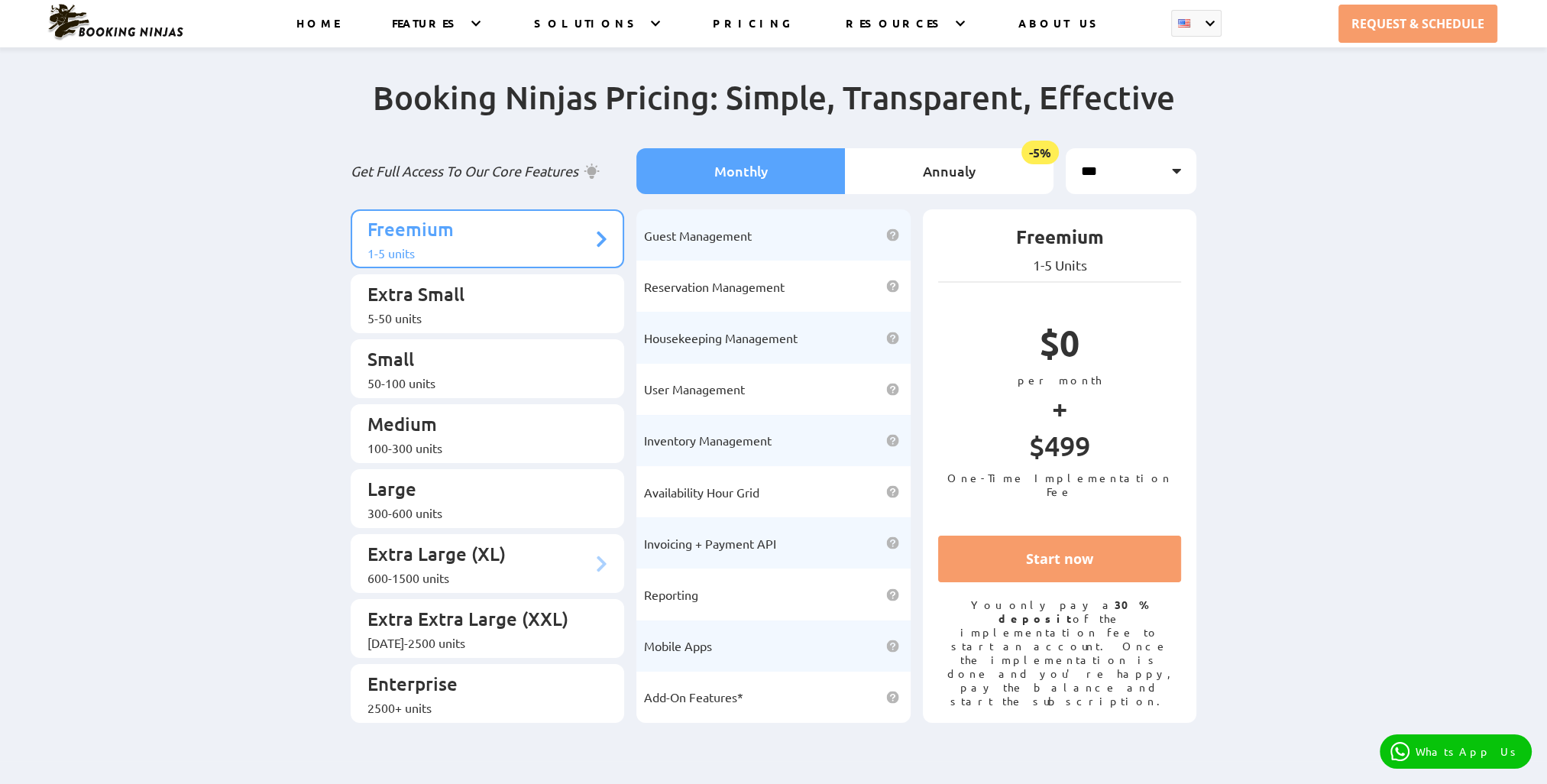
click at [466, 570] on div "600-1500 units" at bounding box center [479, 577] width 225 height 15
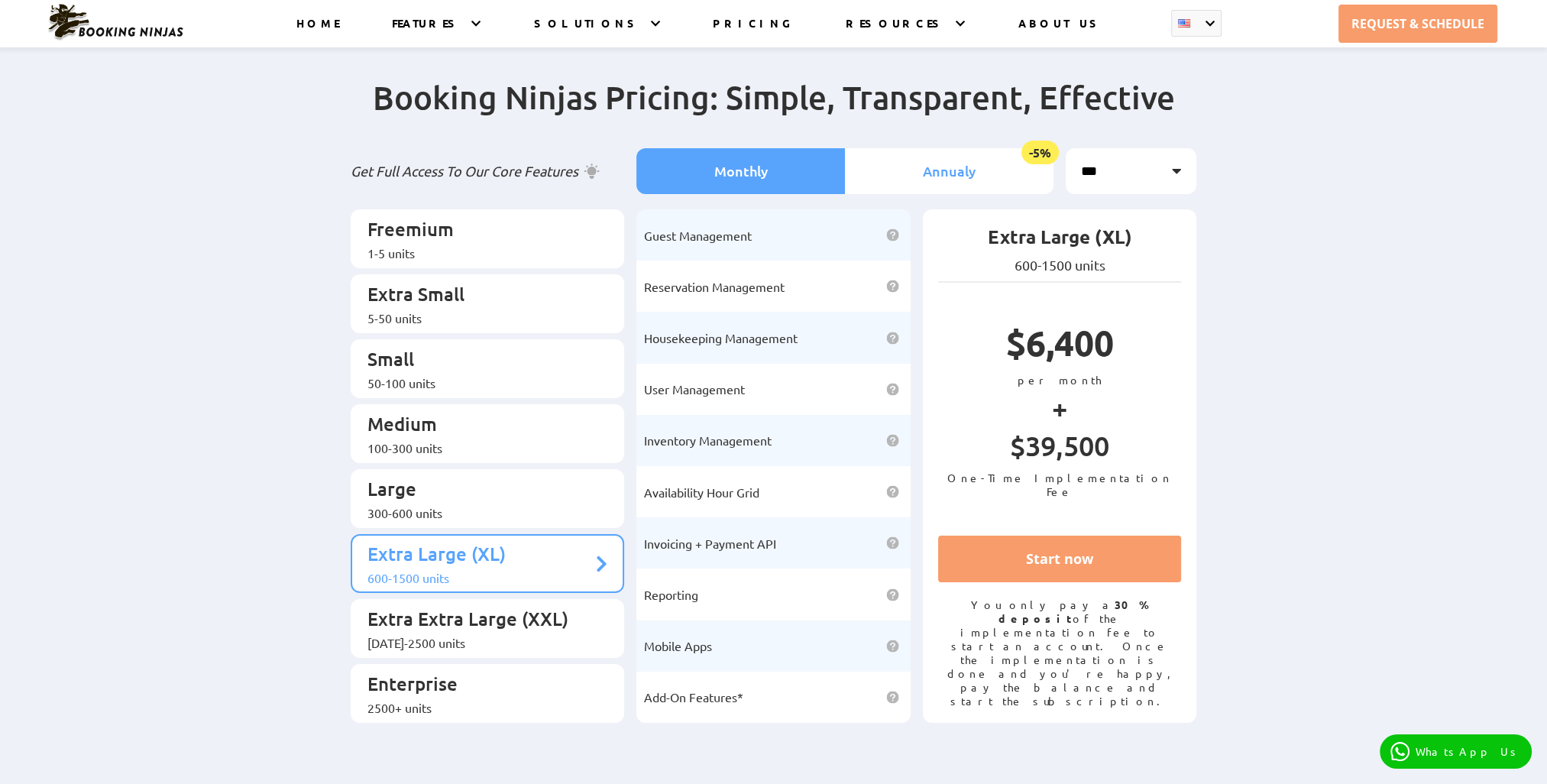
click at [965, 180] on li "Annualy -5%" at bounding box center [949, 171] width 209 height 45
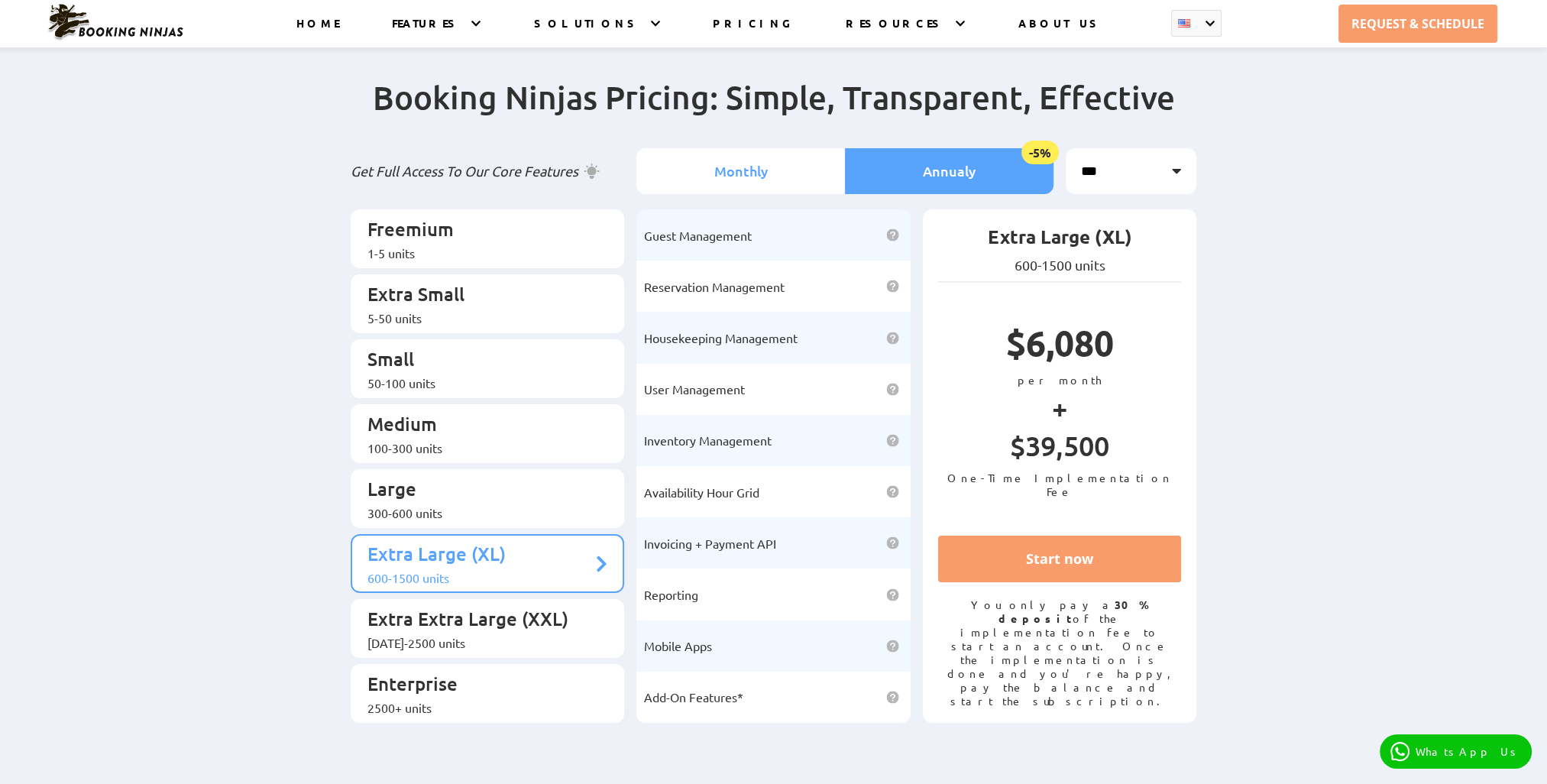
click at [752, 162] on li "Monthly" at bounding box center [740, 171] width 209 height 45
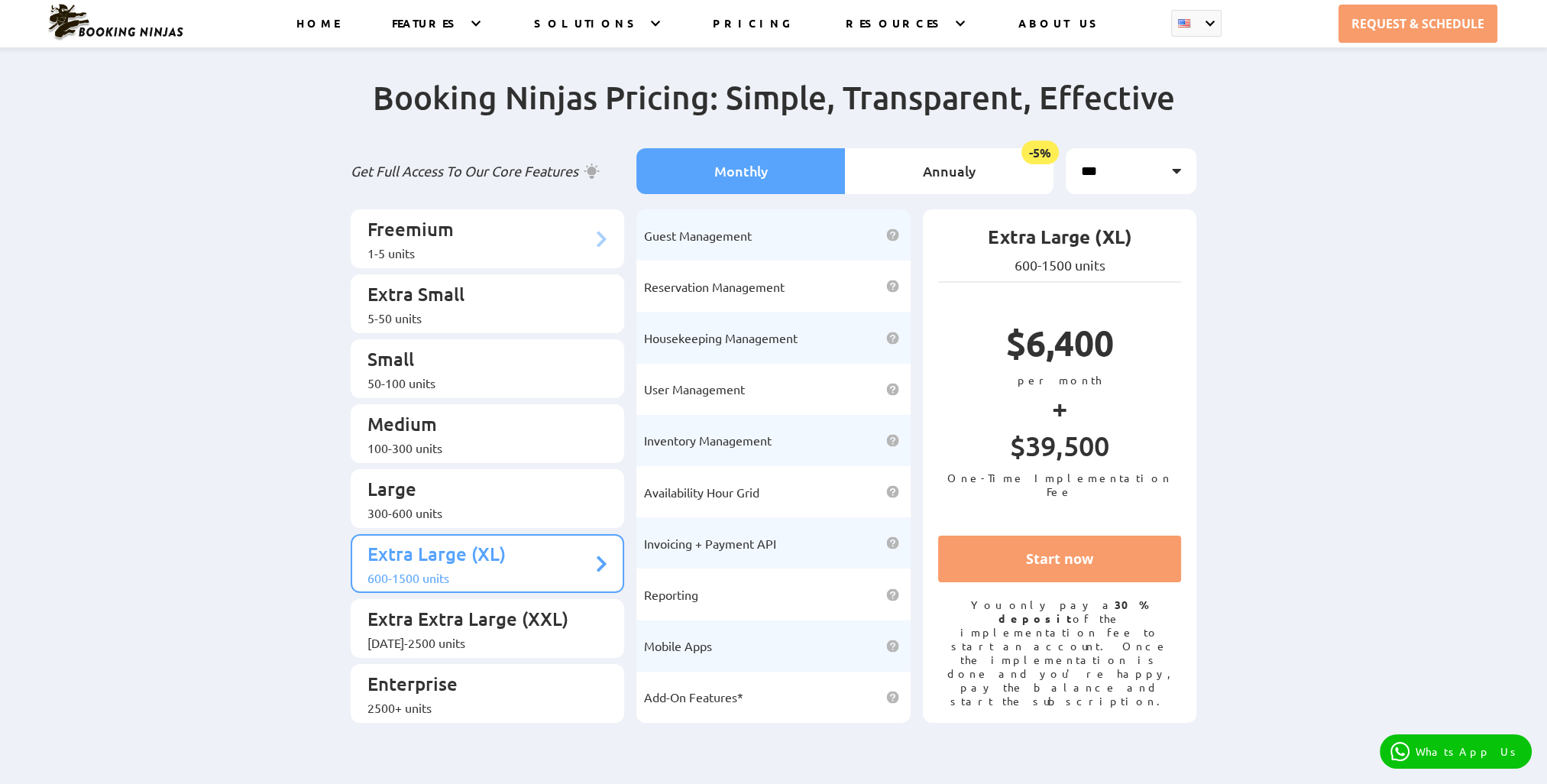
click at [440, 246] on div "1-5 units" at bounding box center [479, 253] width 225 height 15
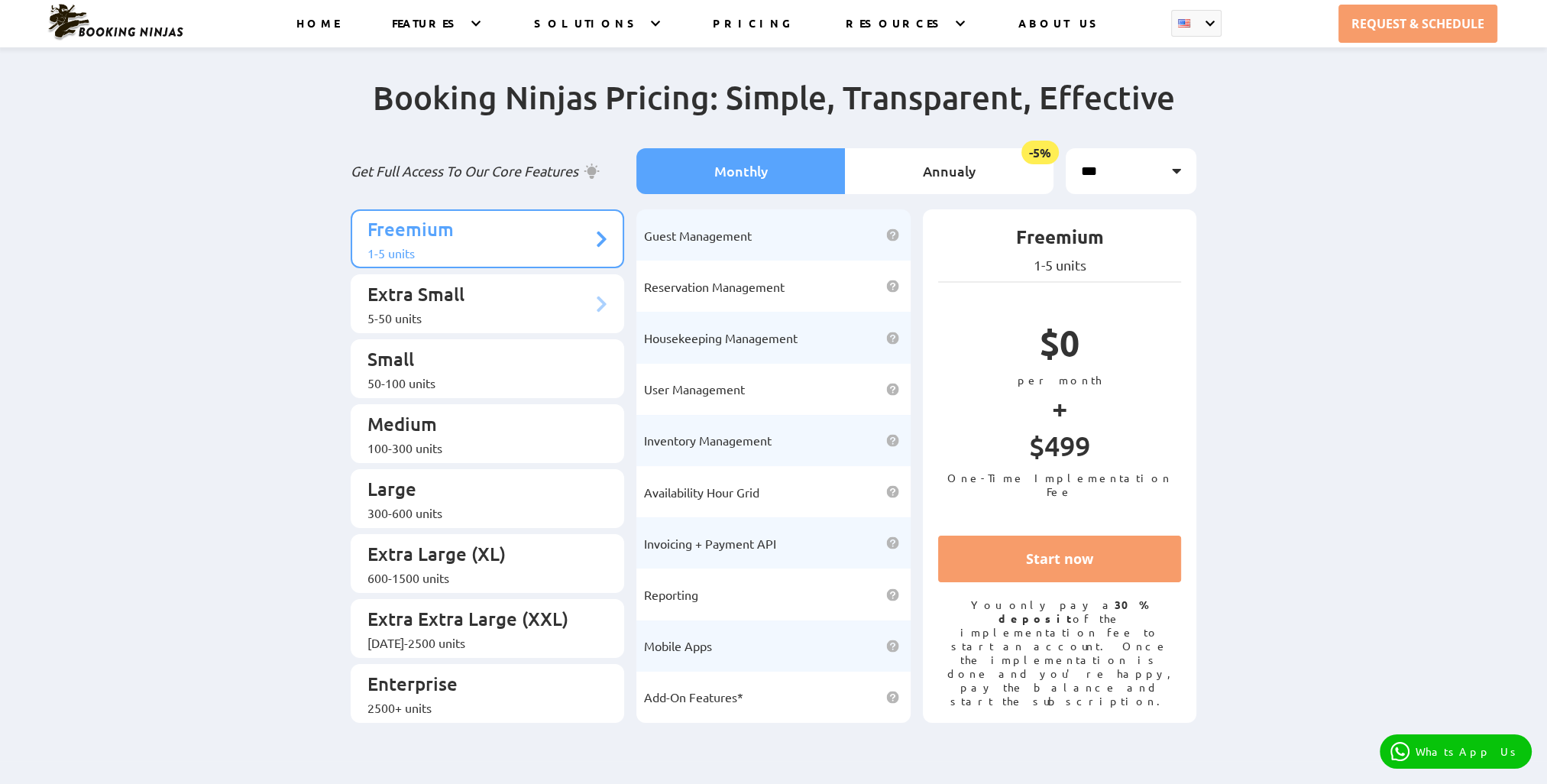
click at [392, 298] on p "Extra Small" at bounding box center [479, 296] width 225 height 28
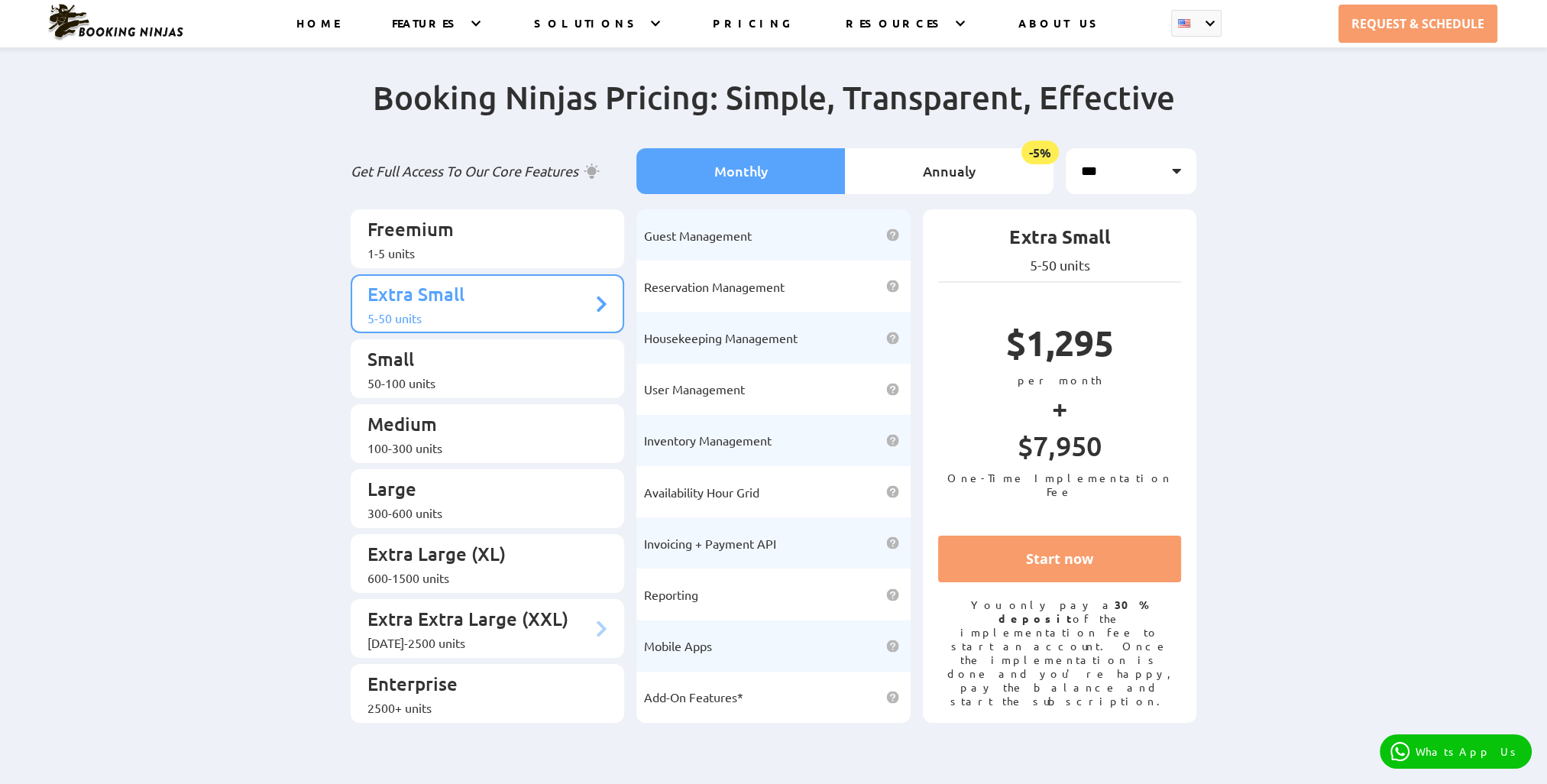
click at [489, 635] on div "[DATE]-2500 units" at bounding box center [479, 642] width 225 height 15
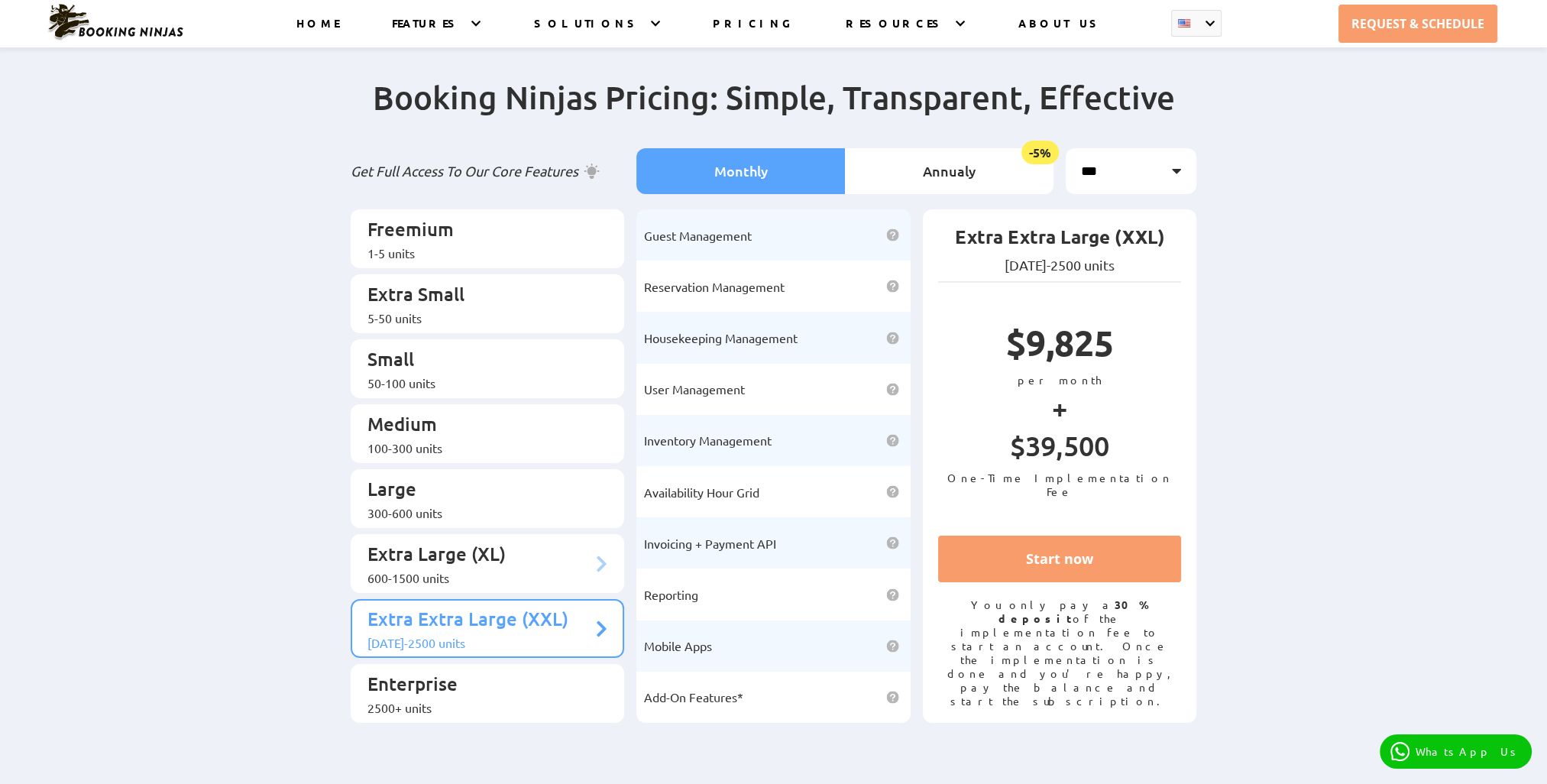
click at [492, 557] on li "Extra Large (XL) 600-1500 units" at bounding box center [488, 563] width 275 height 58
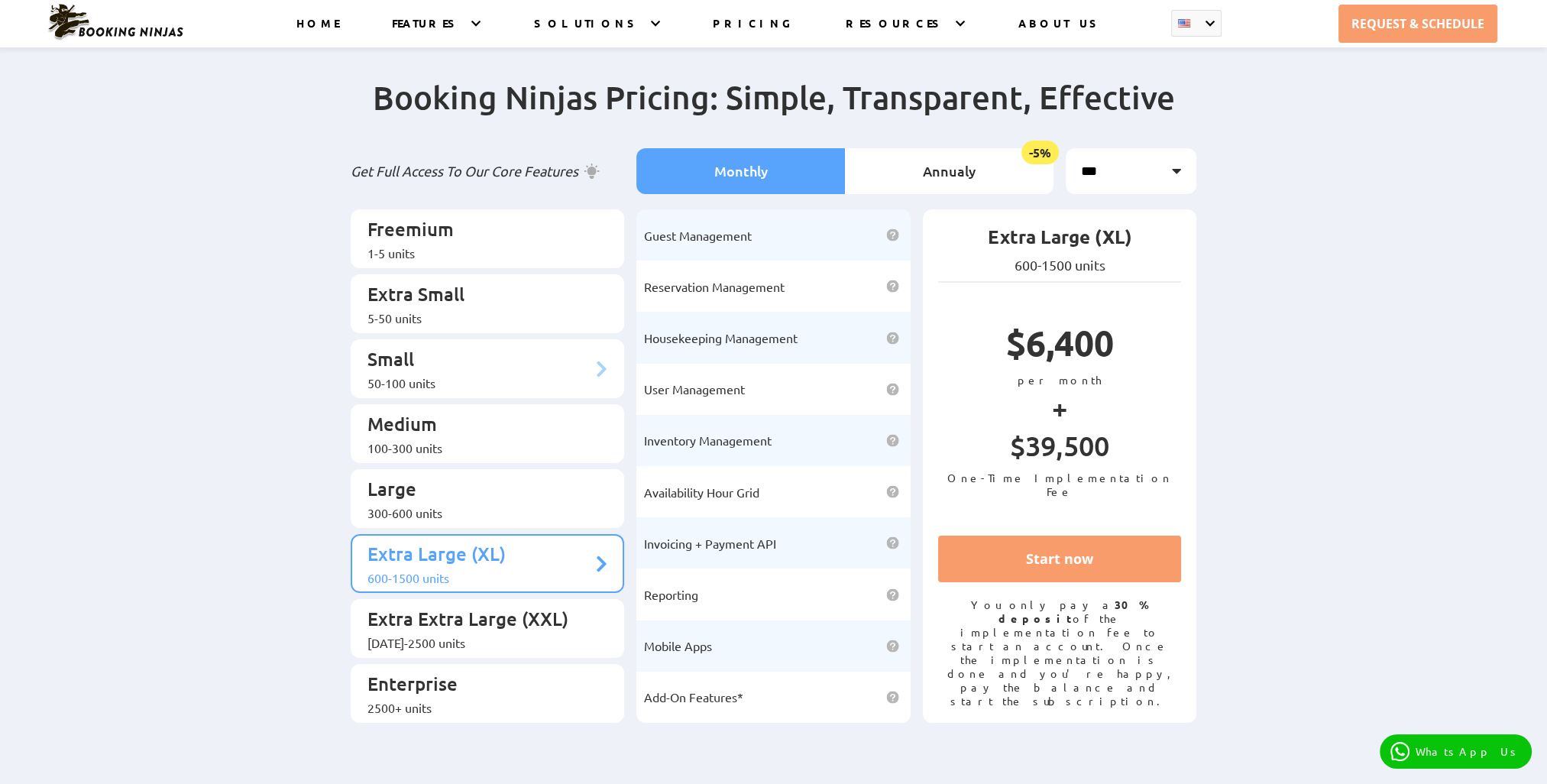
click at [441, 359] on li "Small 50-100 units" at bounding box center [488, 368] width 275 height 58
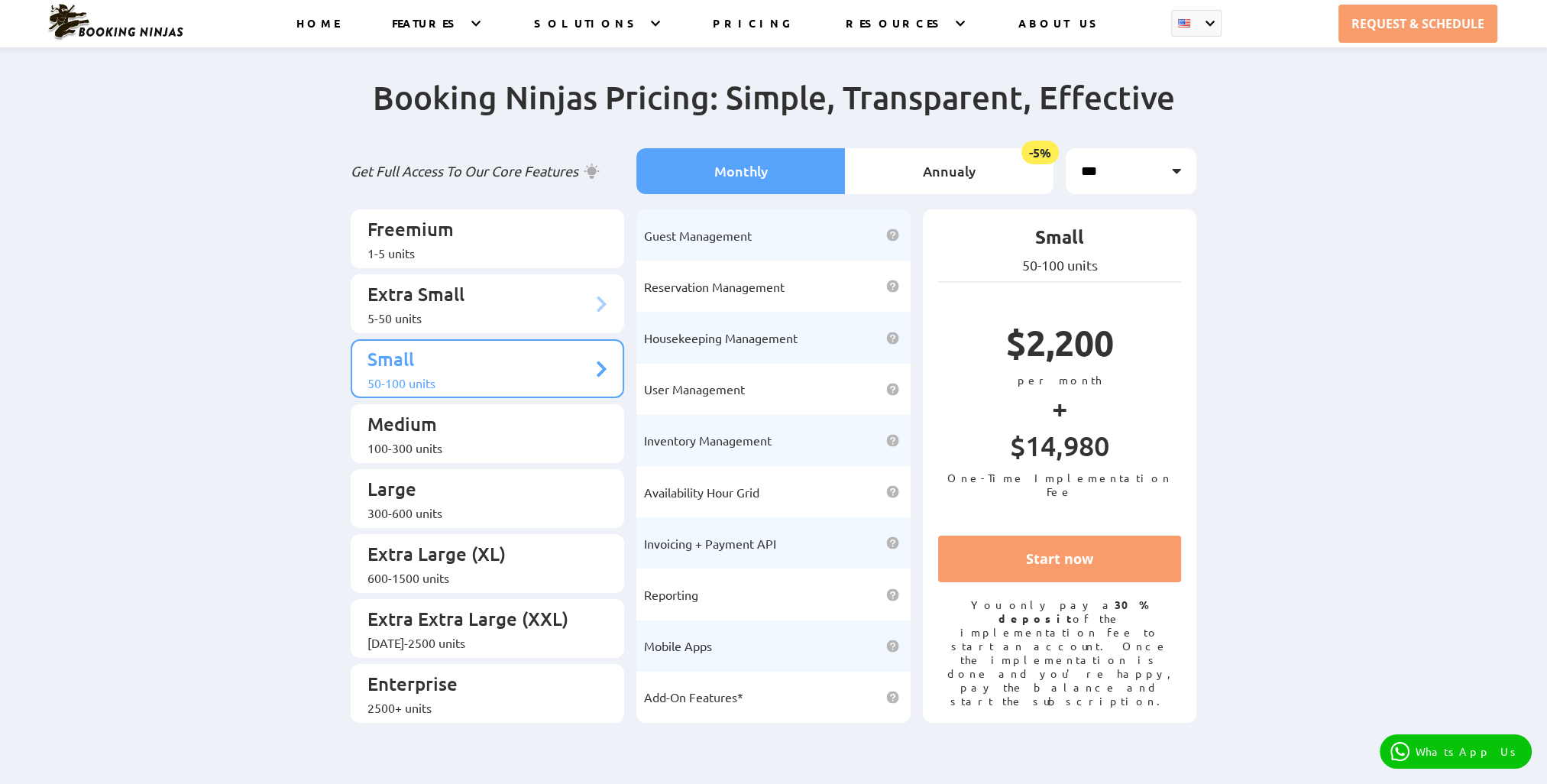
click at [486, 316] on li "Extra Small 5-50 units" at bounding box center [488, 304] width 275 height 58
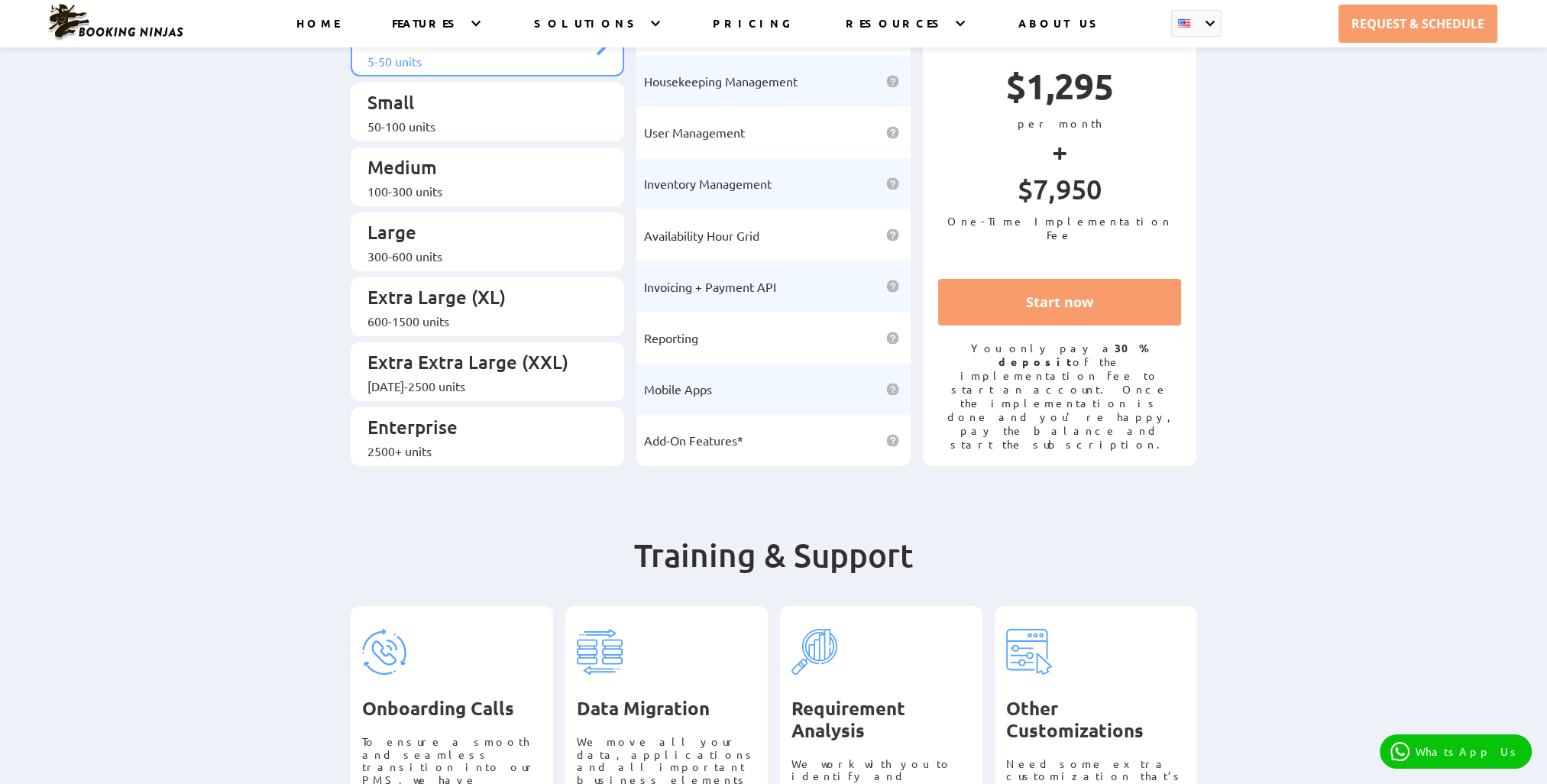
scroll to position [229, 0]
